Goal: Transaction & Acquisition: Purchase product/service

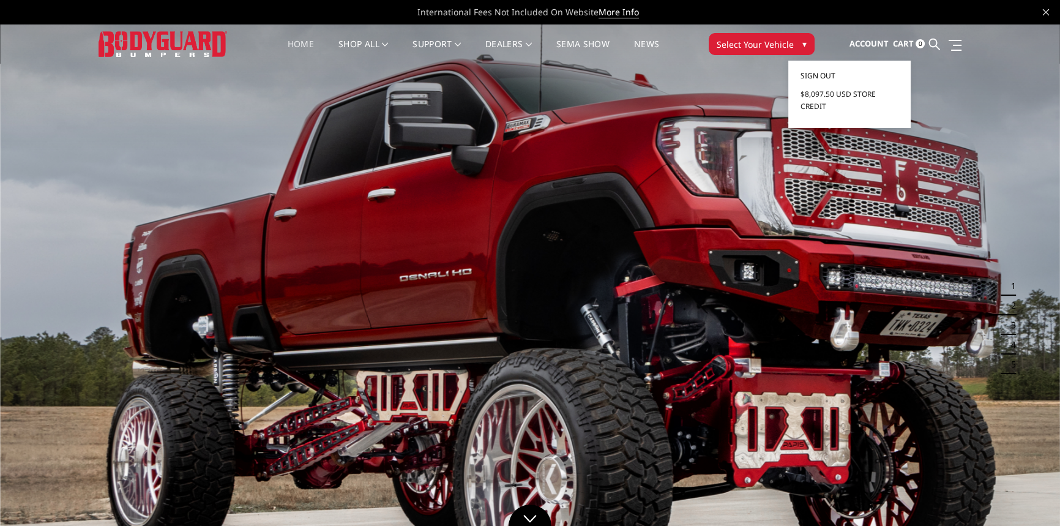
click at [824, 74] on span "Sign out" at bounding box center [817, 75] width 35 height 10
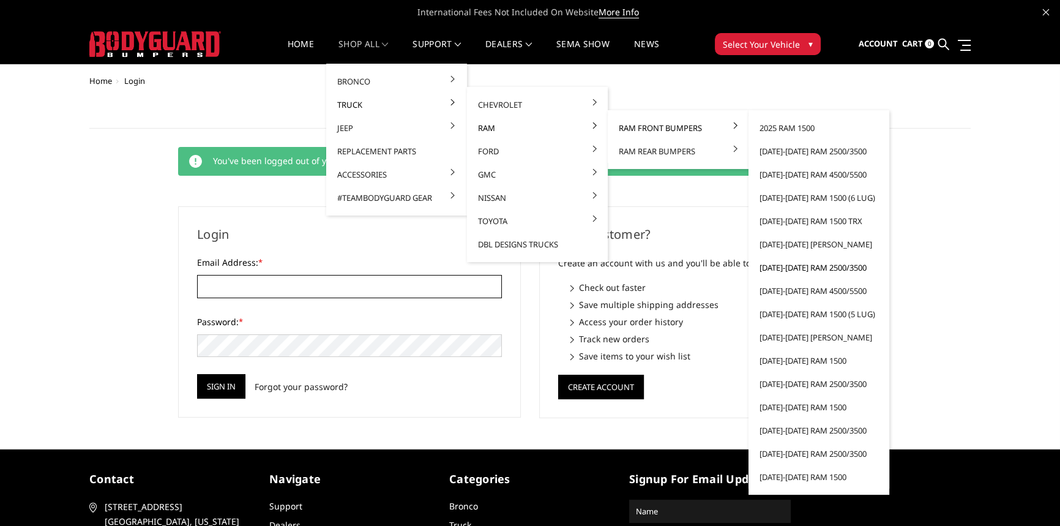
type input "beto.peters@271trailers.com"
click at [795, 268] on link "[DATE]-[DATE] Ram 2500/3500" at bounding box center [818, 267] width 131 height 23
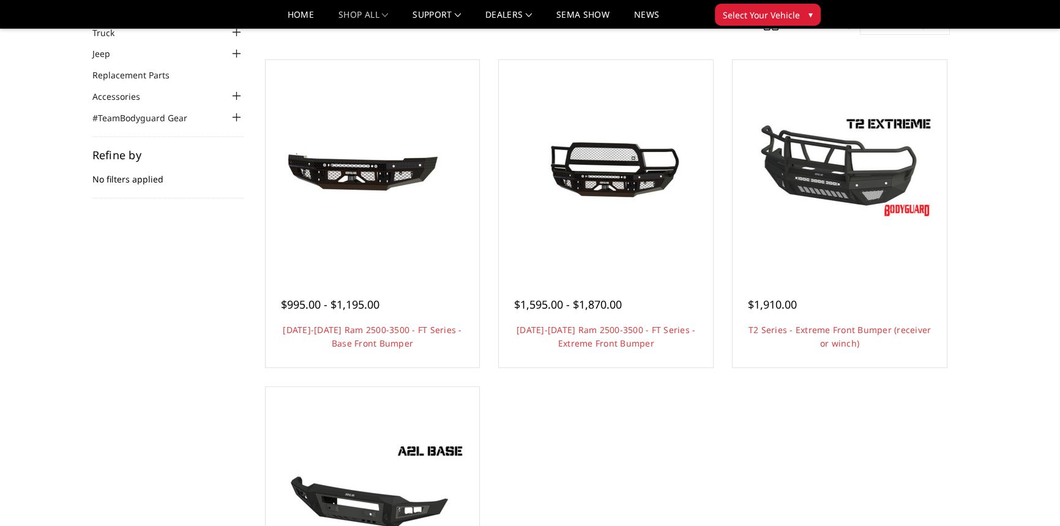
scroll to position [111, 0]
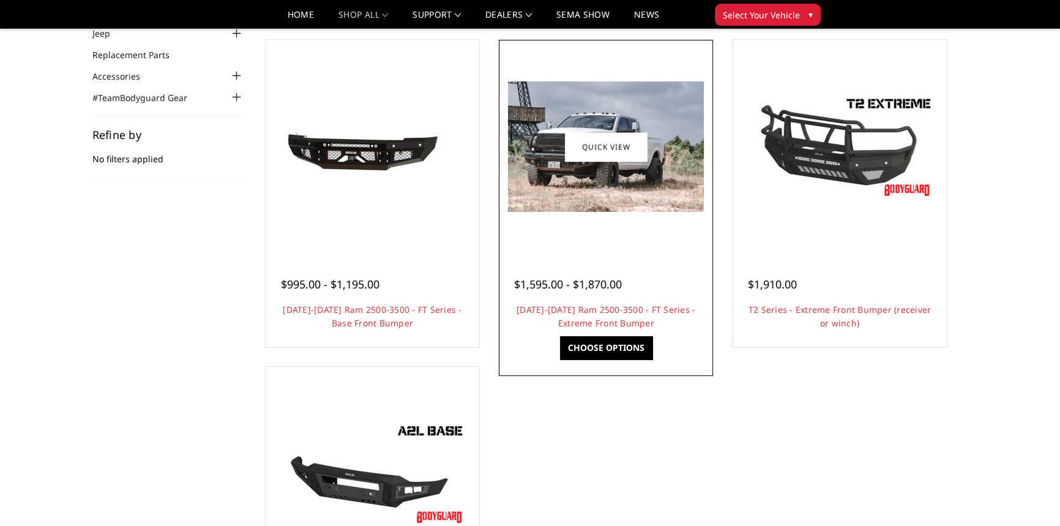
click at [613, 348] on link "Choose Options" at bounding box center [606, 347] width 92 height 23
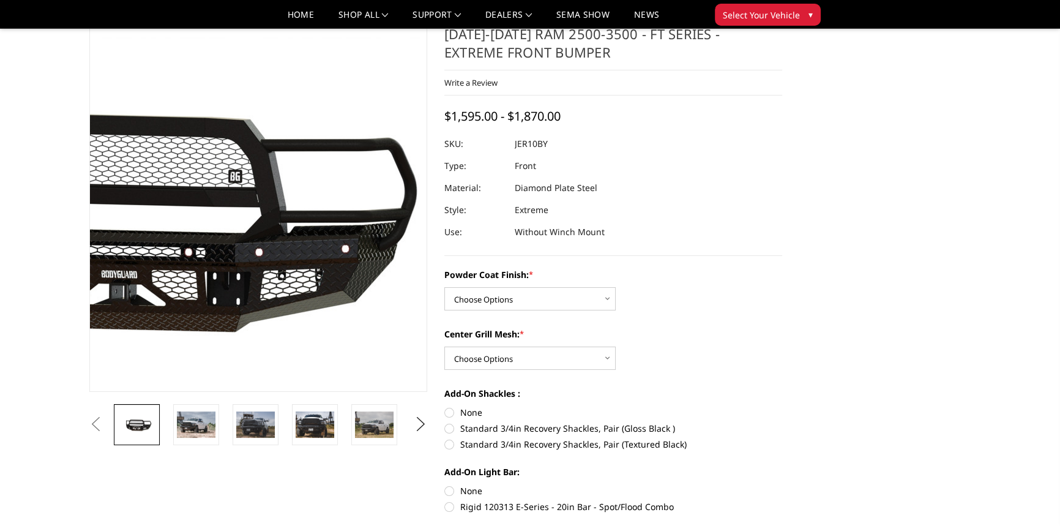
scroll to position [55, 0]
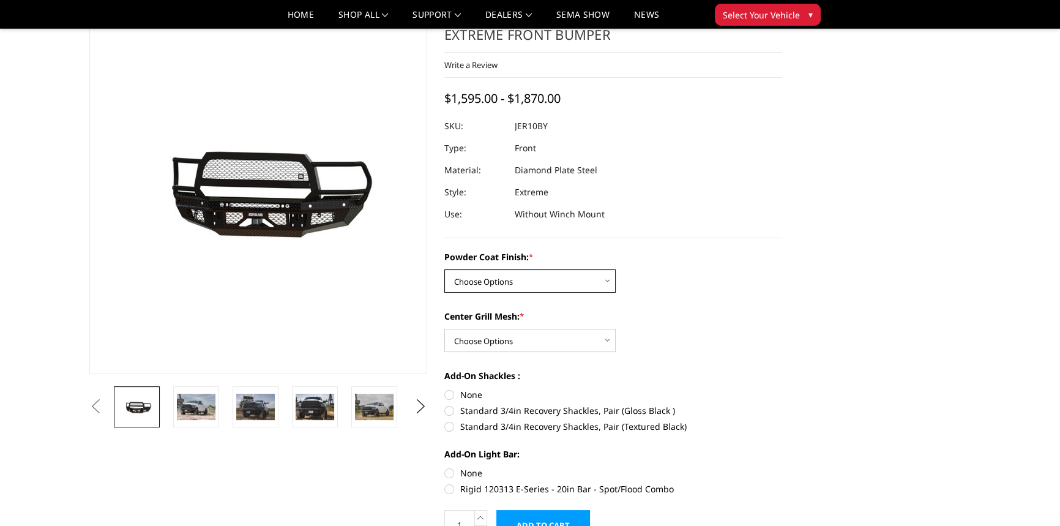
click at [543, 272] on select "Choose Options Bare Metal Gloss Black Powder Coat Textured Black Powder Coat" at bounding box center [529, 280] width 171 height 23
select select "3229"
click at [444, 269] on select "Choose Options Bare Metal Gloss Black Powder Coat Textured Black Powder Coat" at bounding box center [529, 280] width 171 height 23
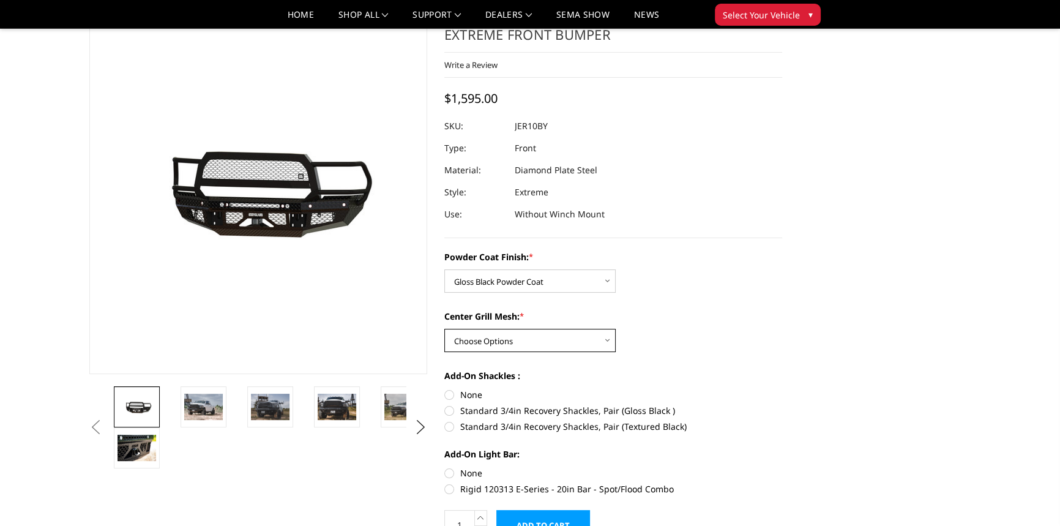
click at [508, 347] on select "Choose Options WITH Expanded Metal in Center Grill WITHOUT Expanded Metal in Ce…" at bounding box center [529, 340] width 171 height 23
select select "3231"
click at [444, 329] on select "Choose Options WITH Expanded Metal in Center Grill WITHOUT Expanded Metal in Ce…" at bounding box center [529, 340] width 171 height 23
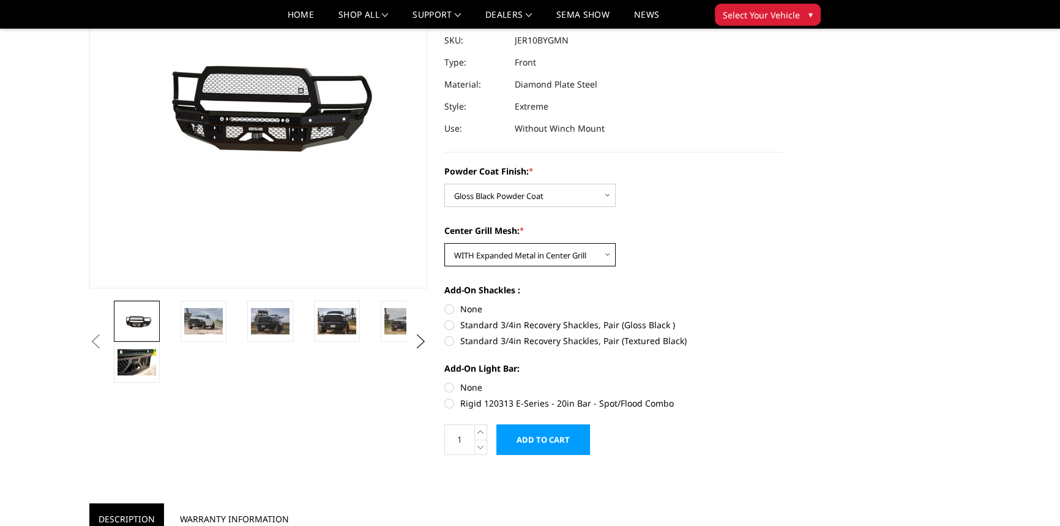
scroll to position [166, 0]
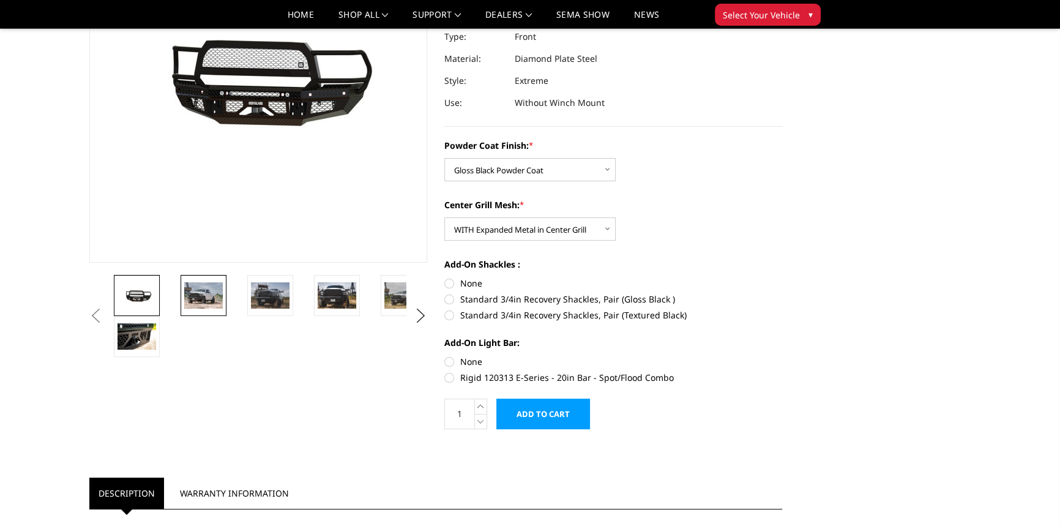
click at [198, 292] on img at bounding box center [203, 295] width 39 height 26
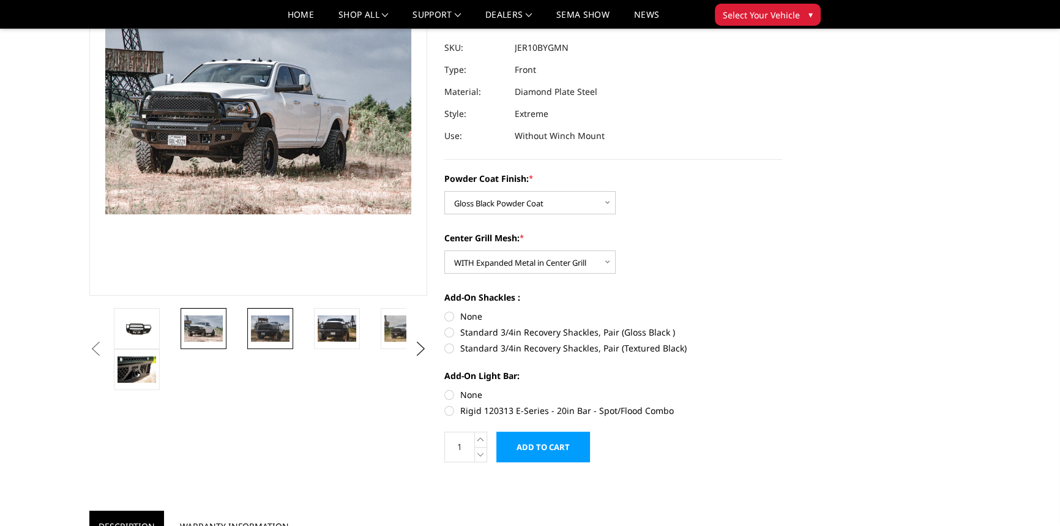
click at [282, 330] on img at bounding box center [270, 328] width 39 height 26
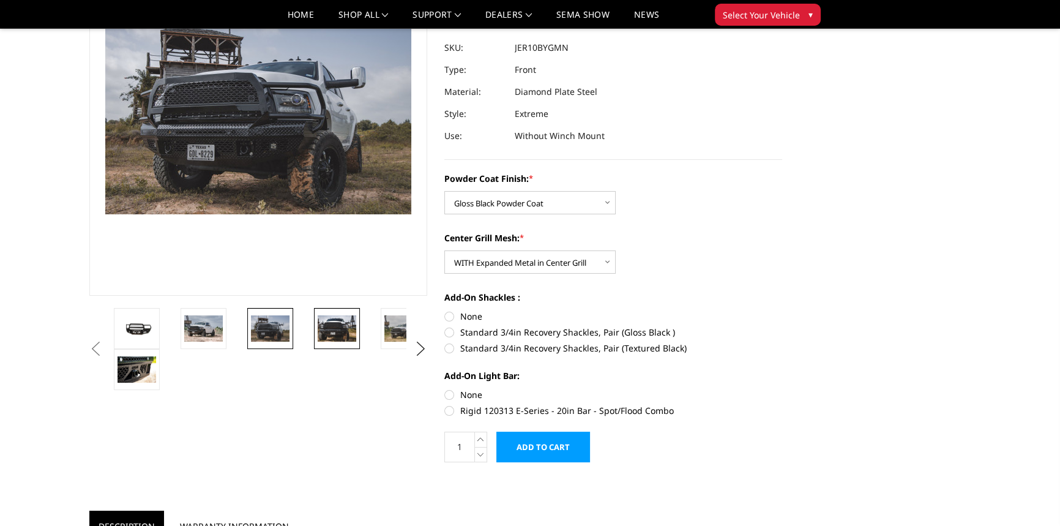
click at [343, 327] on img at bounding box center [337, 328] width 39 height 26
